Goal: Transaction & Acquisition: Download file/media

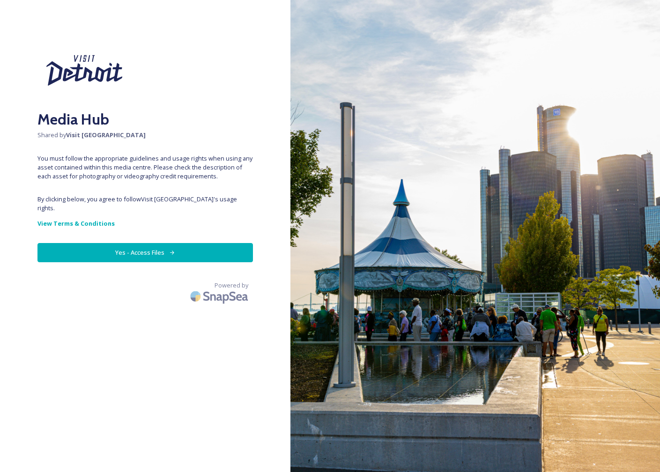
click at [217, 245] on button "Yes - Access Files" at bounding box center [144, 252] width 215 height 19
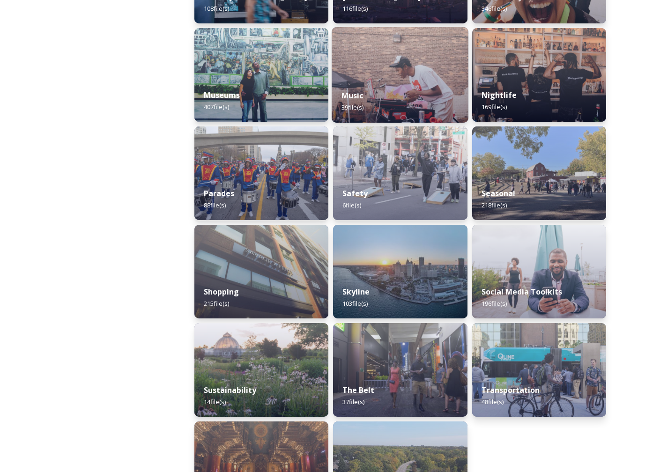
scroll to position [713, 0]
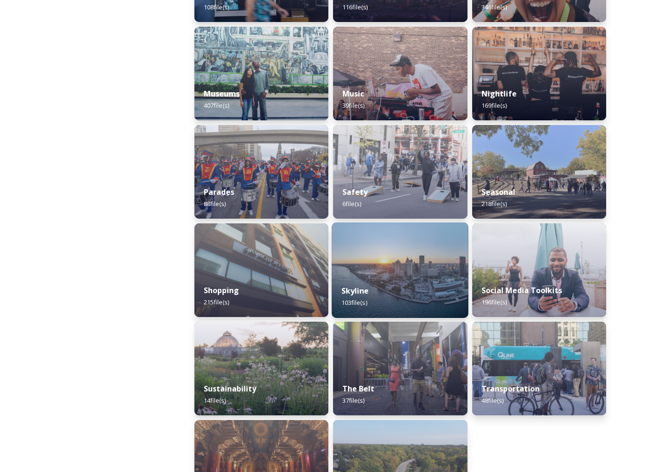
click at [396, 264] on img at bounding box center [399, 269] width 137 height 95
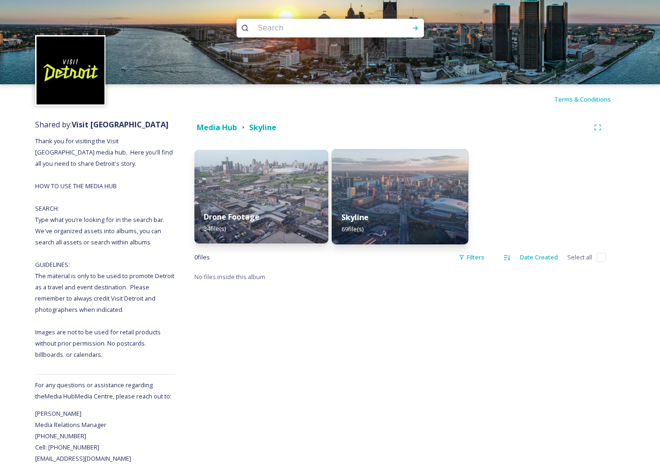
click at [377, 194] on img at bounding box center [399, 196] width 137 height 95
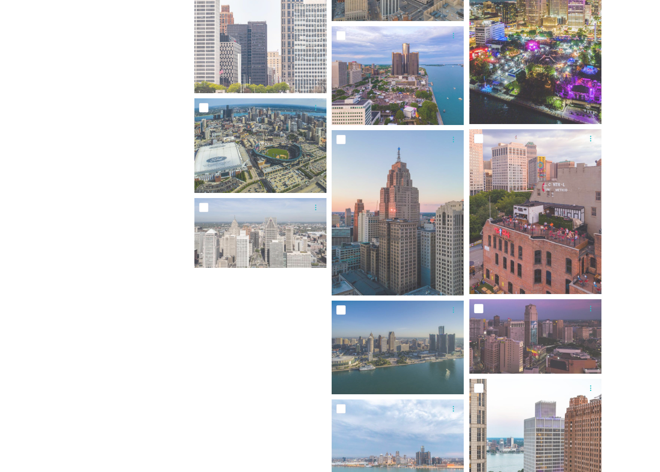
scroll to position [2219, 0]
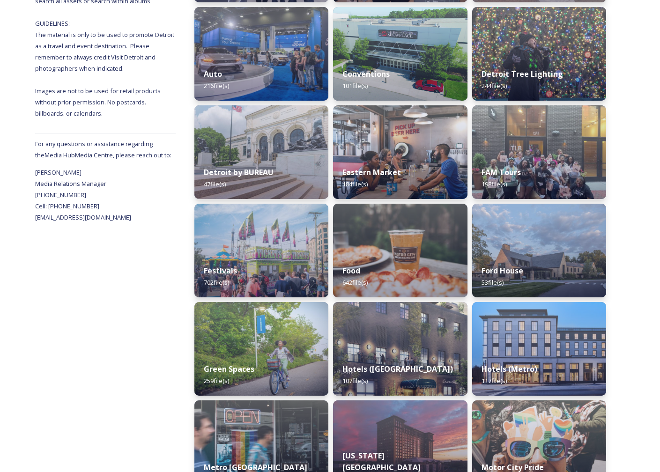
scroll to position [240, 0]
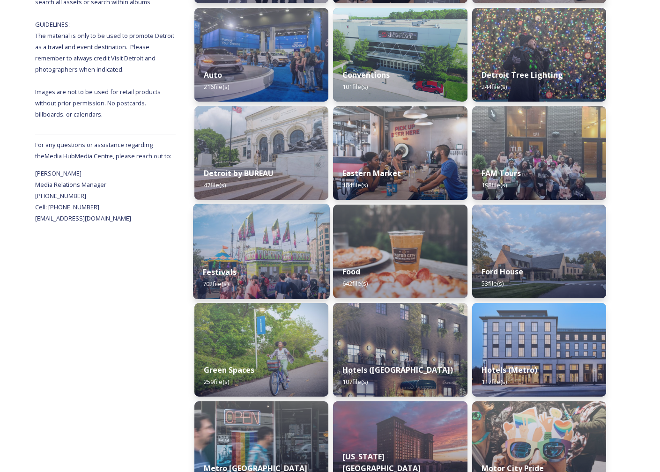
click at [261, 251] on img at bounding box center [261, 251] width 137 height 95
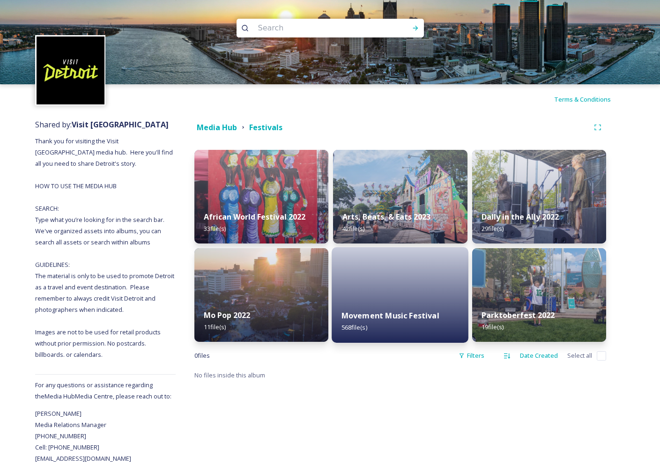
click at [377, 291] on div at bounding box center [399, 294] width 137 height 95
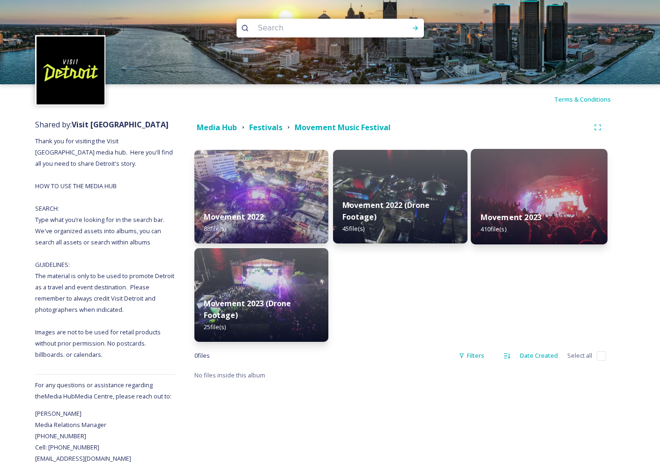
click at [535, 184] on img at bounding box center [538, 196] width 137 height 95
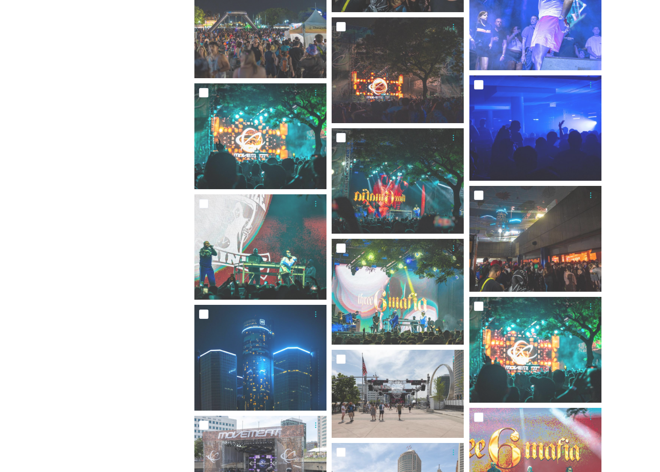
scroll to position [6426, 0]
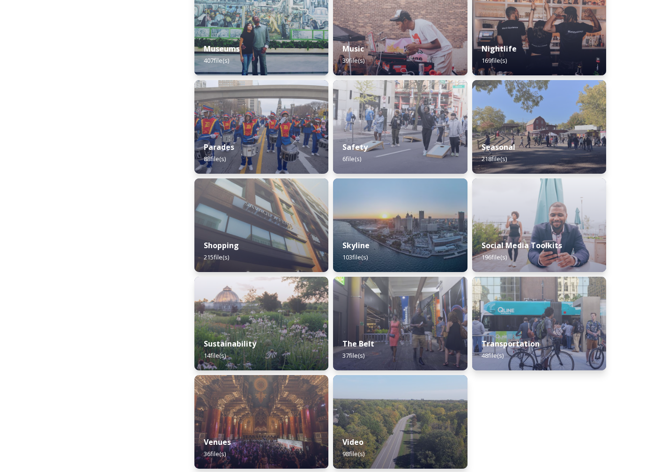
scroll to position [764, 0]
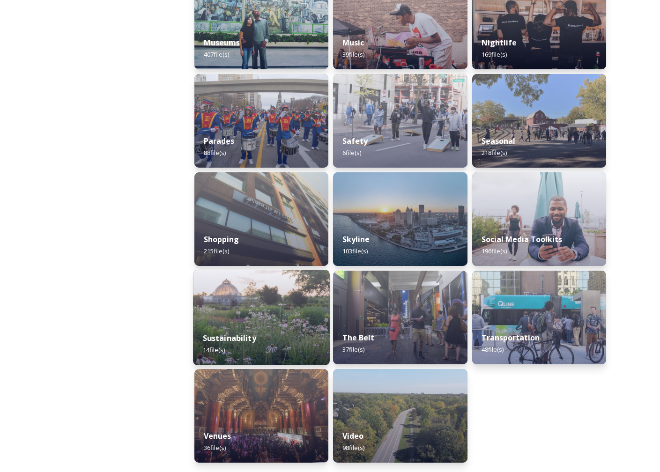
click at [272, 305] on img at bounding box center [261, 317] width 137 height 95
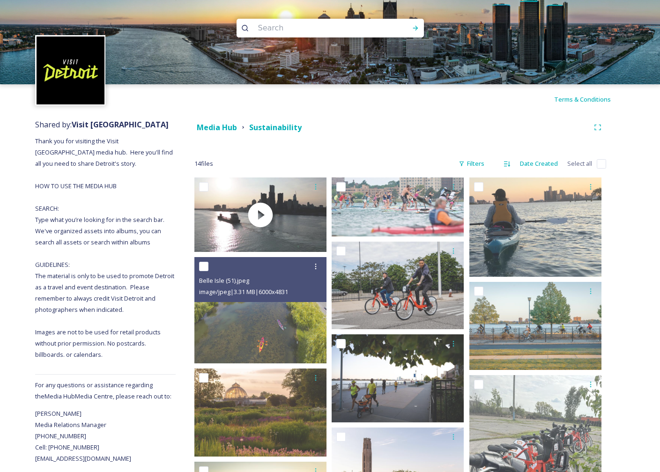
scroll to position [192, 0]
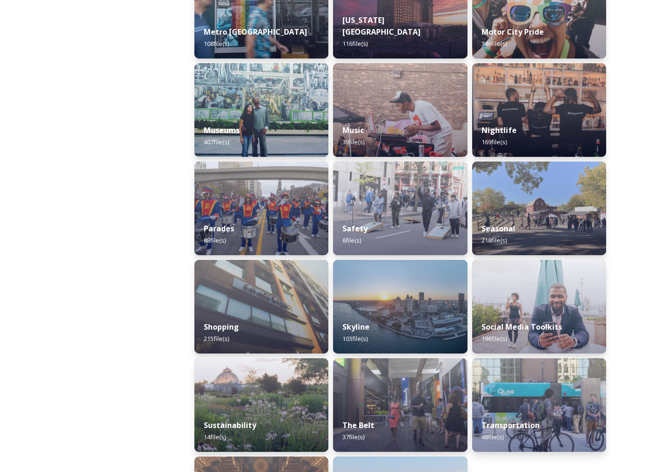
scroll to position [677, 0]
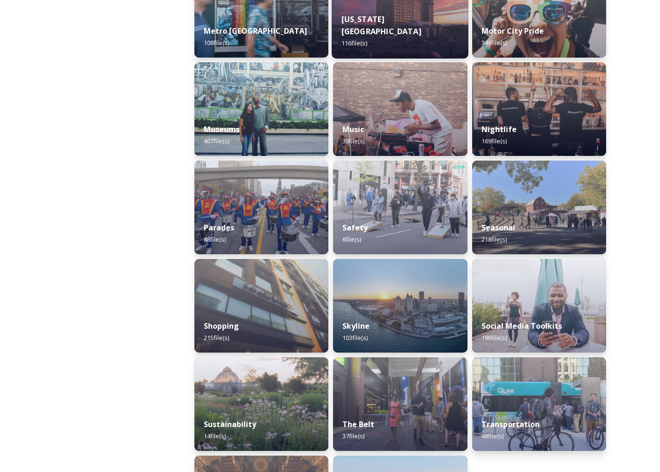
click at [415, 28] on strong "[US_STATE][GEOGRAPHIC_DATA]" at bounding box center [381, 25] width 80 height 22
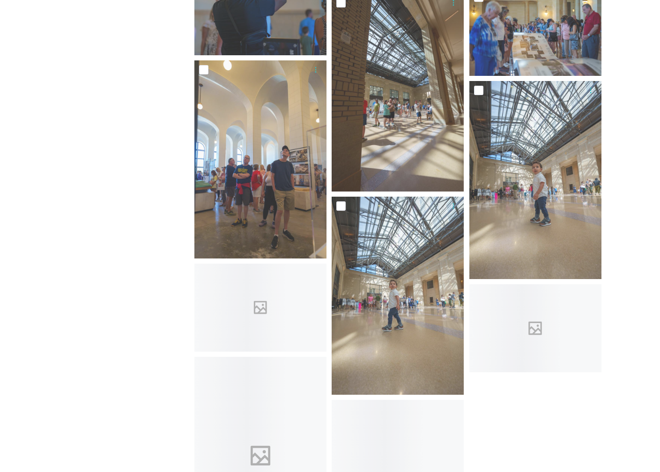
scroll to position [4644, 0]
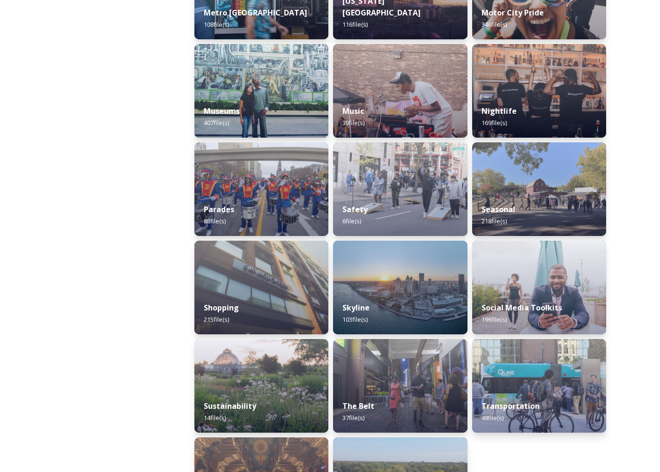
scroll to position [696, 0]
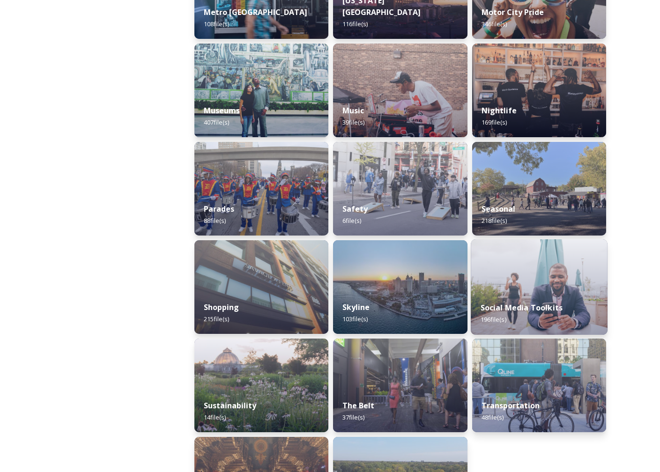
click at [534, 319] on div "Social Media Toolkits 196 file(s)" at bounding box center [538, 313] width 137 height 43
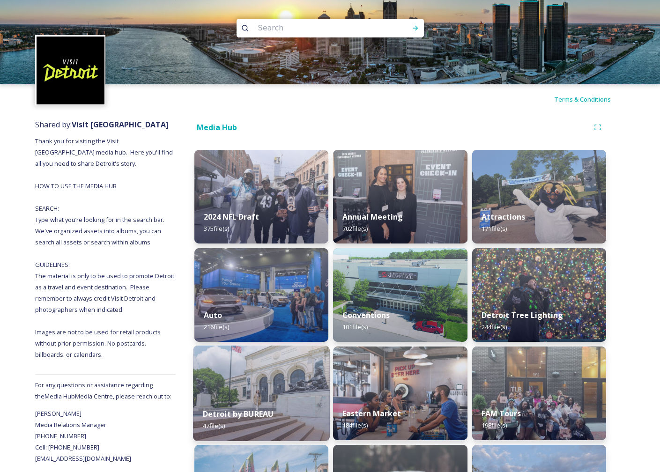
click at [263, 397] on img at bounding box center [261, 392] width 137 height 95
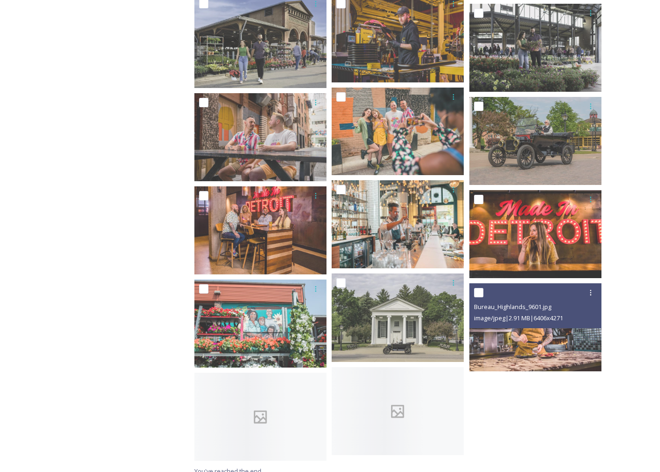
scroll to position [1217, 0]
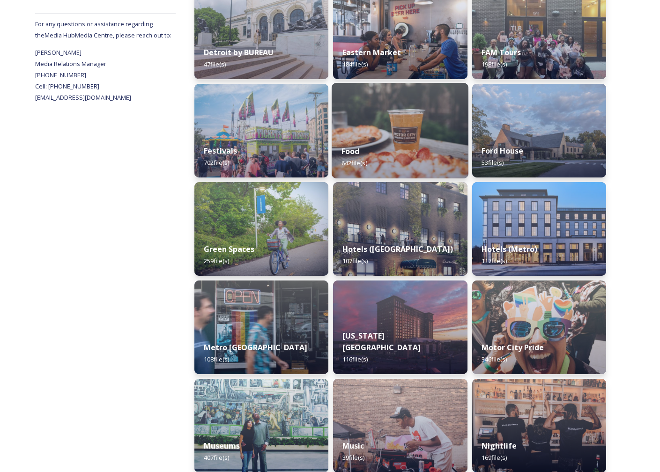
scroll to position [764, 0]
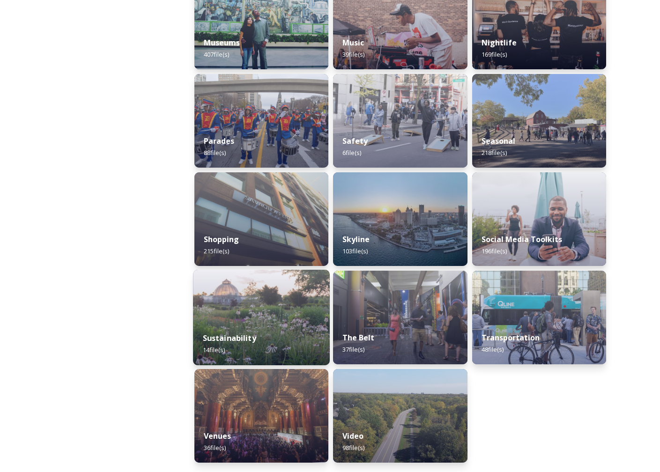
click at [273, 354] on div "Sustainability 14 file(s)" at bounding box center [261, 344] width 137 height 43
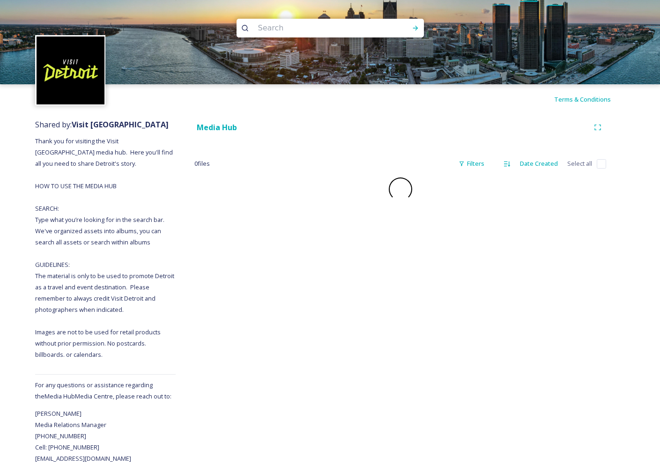
drag, startPoint x: 273, startPoint y: 354, endPoint x: 442, endPoint y: 315, distance: 173.9
click at [446, 317] on div "Media Hub 0 file s Filters Date Created Select all" at bounding box center [400, 289] width 449 height 350
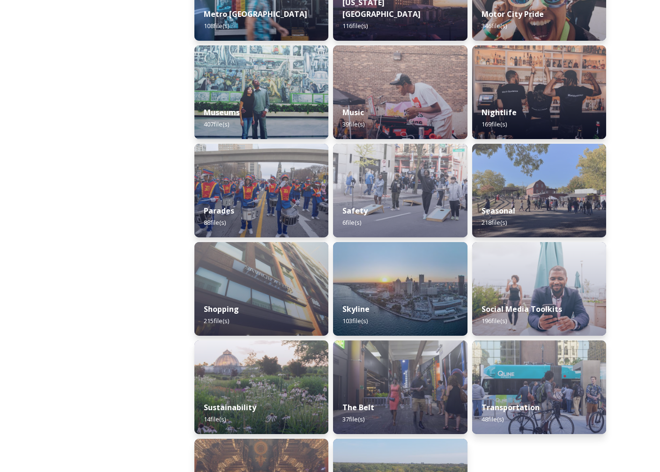
scroll to position [695, 0]
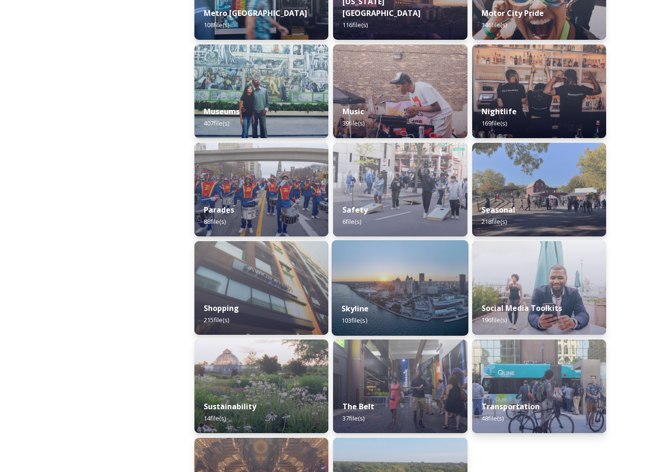
click at [399, 312] on div "Skyline 103 file(s)" at bounding box center [399, 314] width 137 height 43
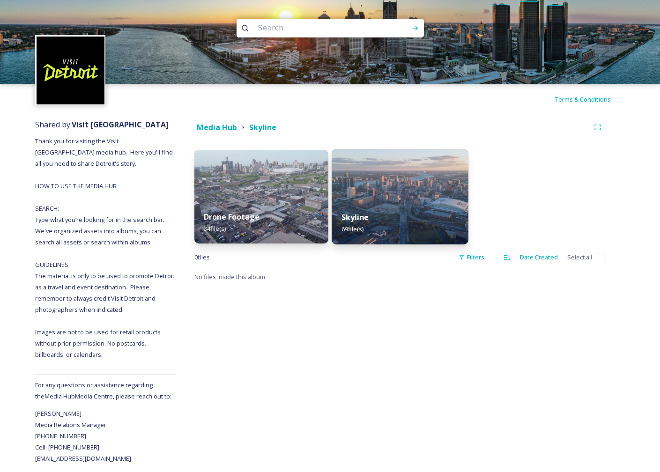
click at [398, 189] on img at bounding box center [399, 196] width 137 height 95
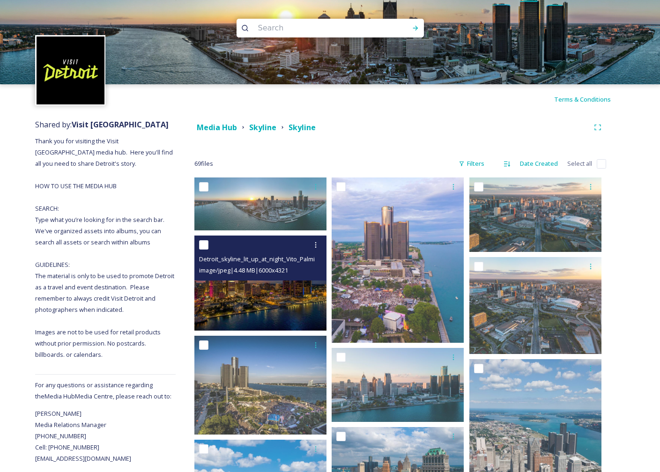
click at [285, 291] on img at bounding box center [260, 282] width 132 height 95
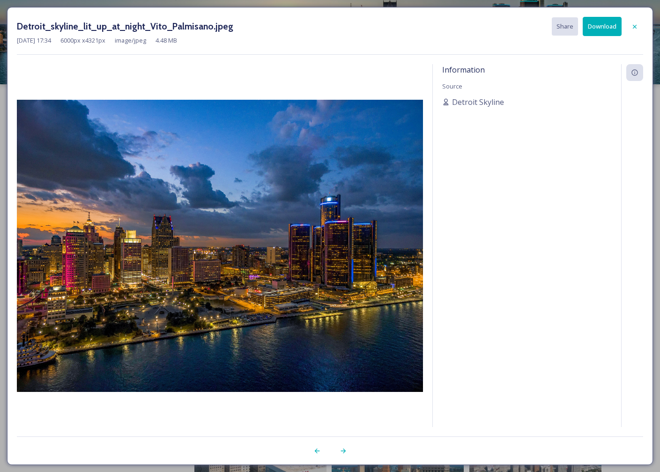
click at [599, 26] on button "Download" at bounding box center [601, 26] width 39 height 19
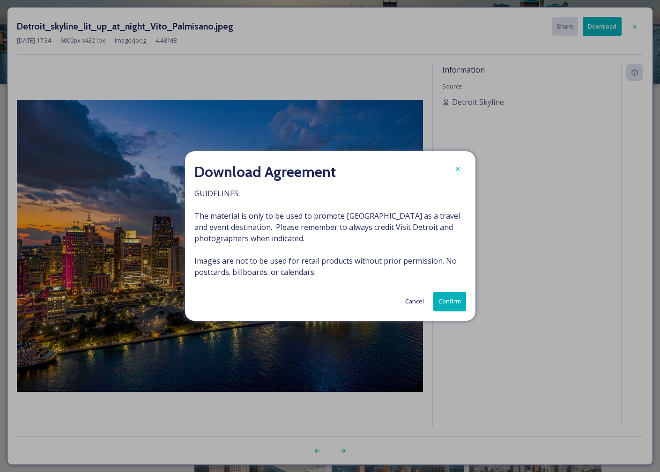
click at [452, 303] on button "Confirm" at bounding box center [449, 301] width 33 height 19
